Goal: Find specific page/section: Find specific page/section

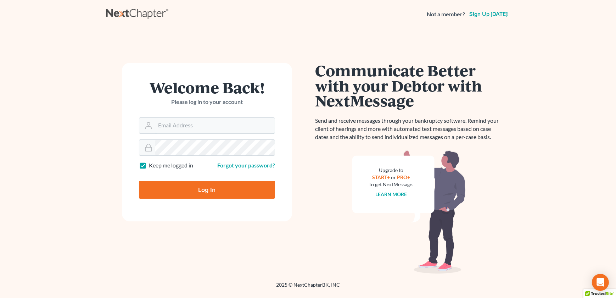
type input "admin@thekcbk.com"
click at [199, 193] on input "Log In" at bounding box center [207, 190] width 136 height 18
type input "Thinking..."
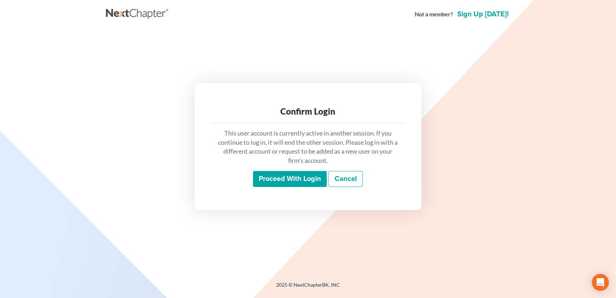
click at [281, 183] on input "Proceed with login" at bounding box center [290, 179] width 74 height 16
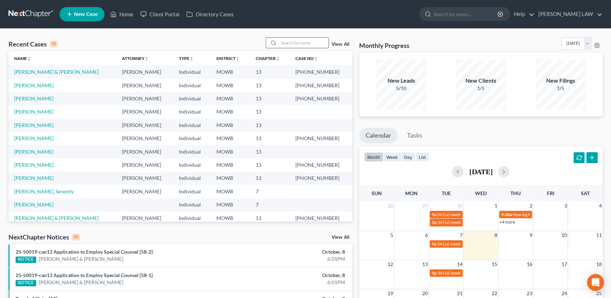
click at [301, 46] on input "search" at bounding box center [304, 43] width 50 height 10
type input "[PERSON_NAME]"
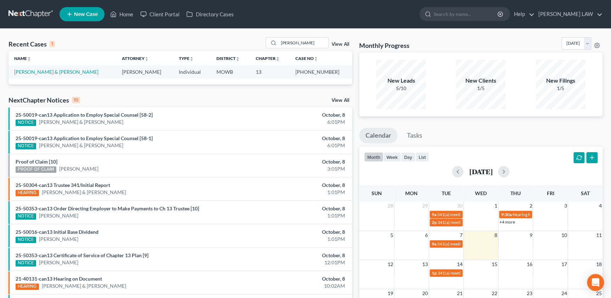
click at [200, 34] on div "Recent Cases 1 [PERSON_NAME] View All Name unfold_more expand_more expand_less …" at bounding box center [305, 213] width 611 height 368
click at [52, 75] on td "[PERSON_NAME] & [PERSON_NAME]" at bounding box center [63, 71] width 108 height 13
click at [52, 72] on link "[PERSON_NAME] & [PERSON_NAME]" at bounding box center [56, 72] width 84 height 6
select select "2"
